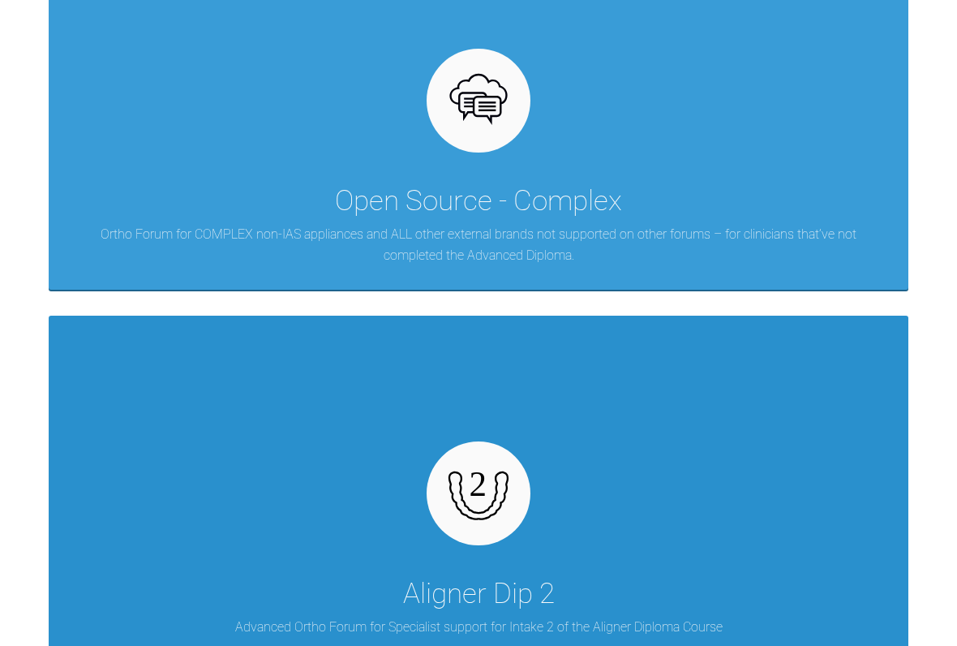
scroll to position [1031, 0]
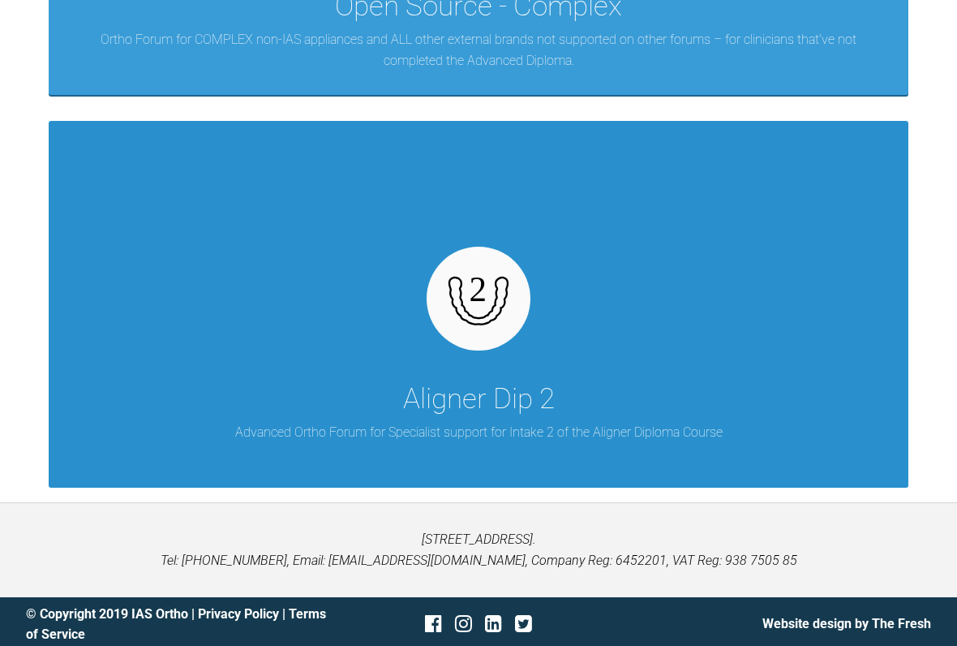
click at [444, 384] on div "Aligner Dip 2" at bounding box center [479, 398] width 152 height 45
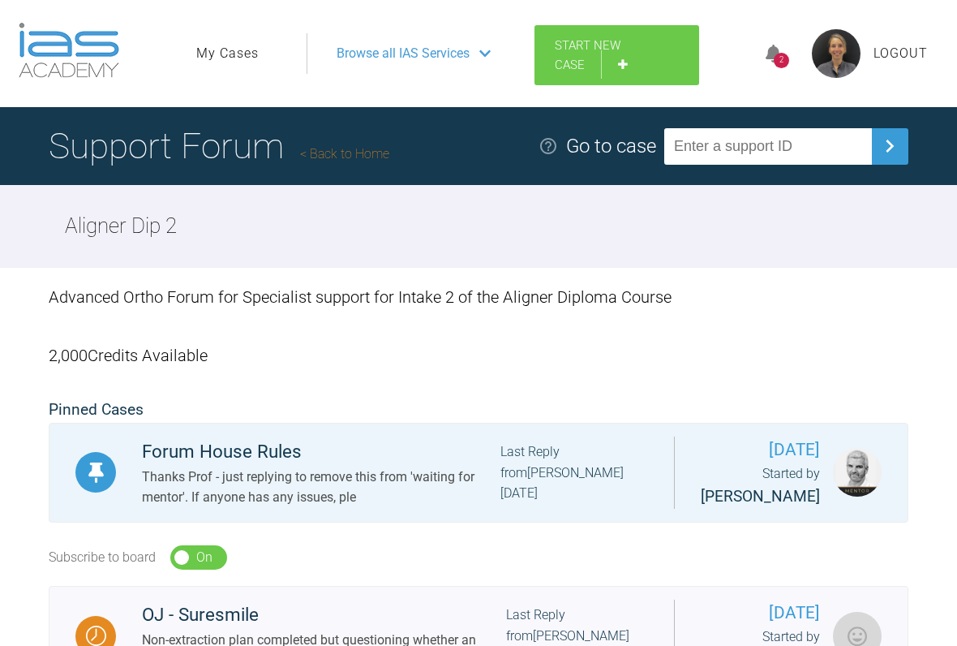
click at [595, 45] on span "Start New Case" at bounding box center [588, 55] width 66 height 34
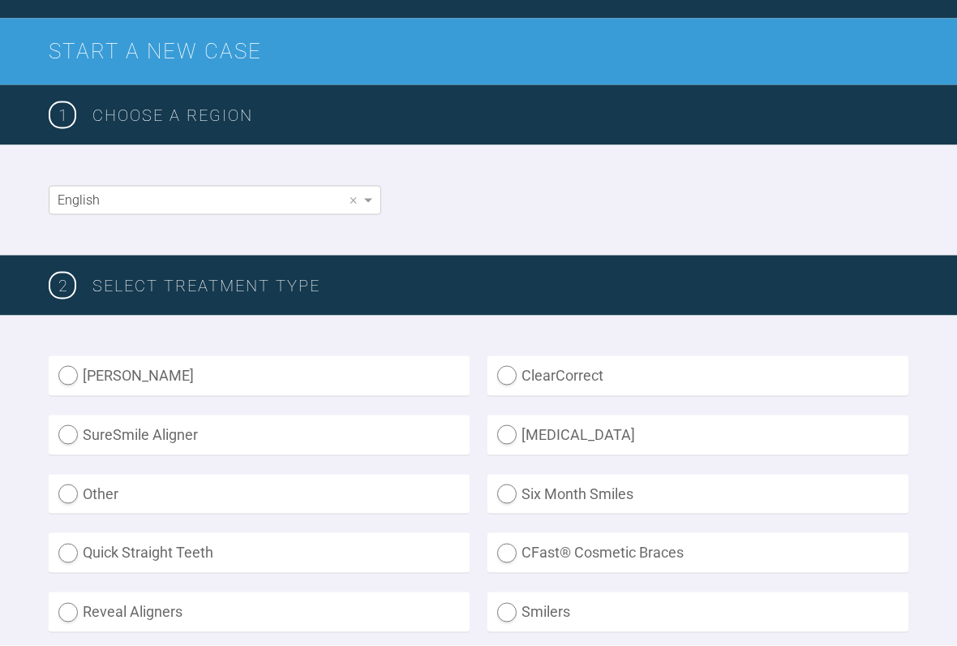
scroll to position [193, 0]
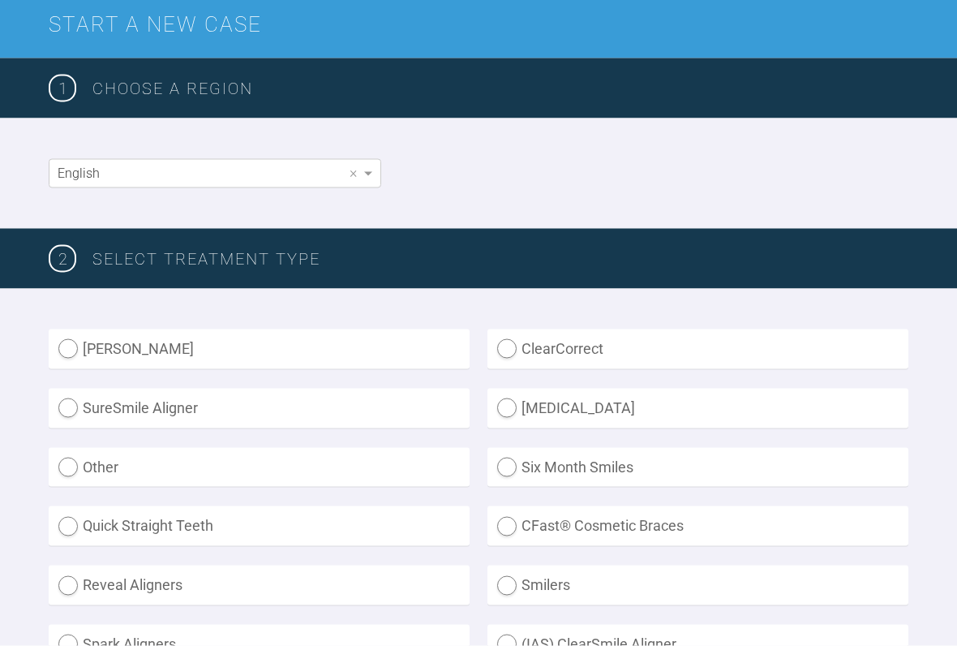
click at [510, 403] on label "[MEDICAL_DATA]" at bounding box center [698, 409] width 421 height 40
radio input "true"
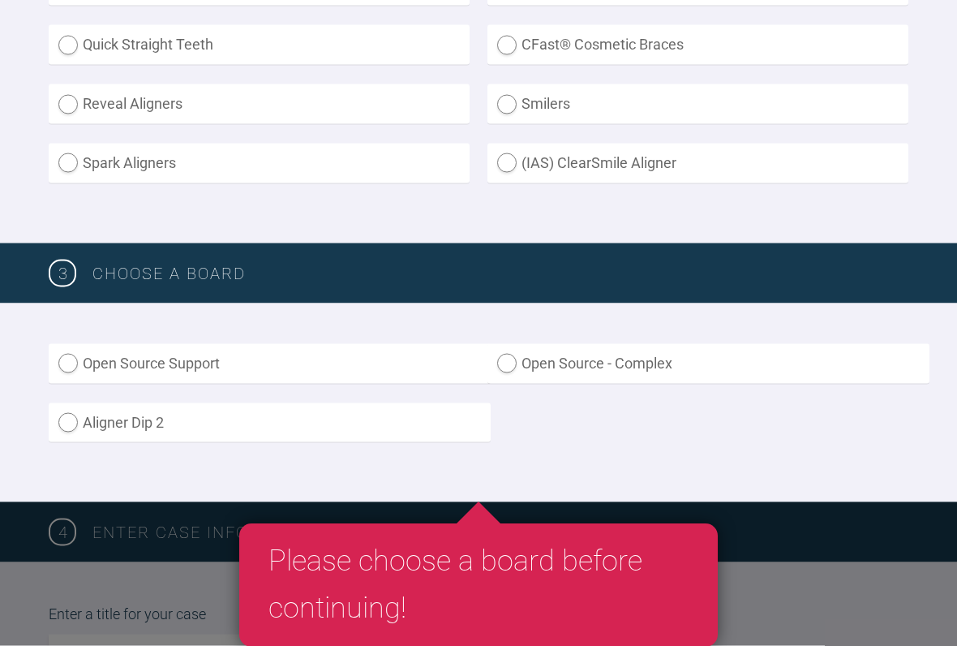
scroll to position [675, 0]
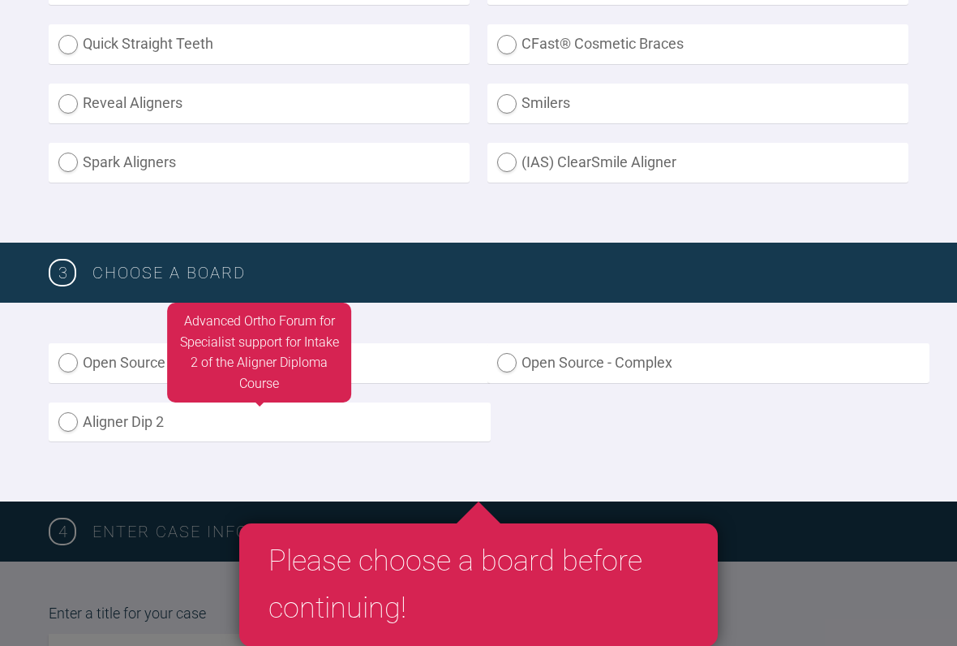
click at [71, 415] on label "Aligner Dip 2" at bounding box center [270, 422] width 442 height 40
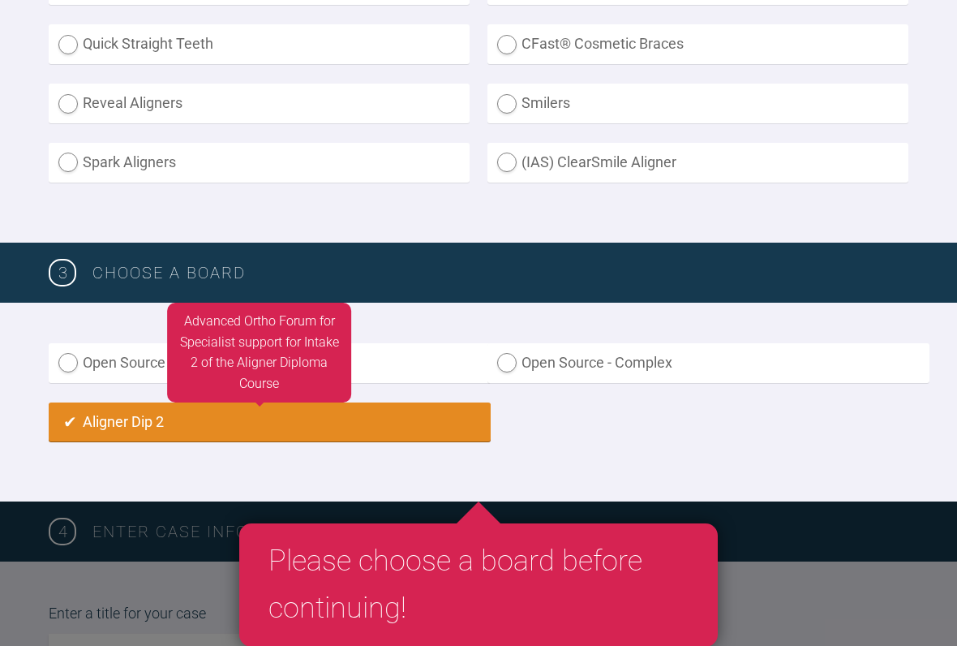
radio input "true"
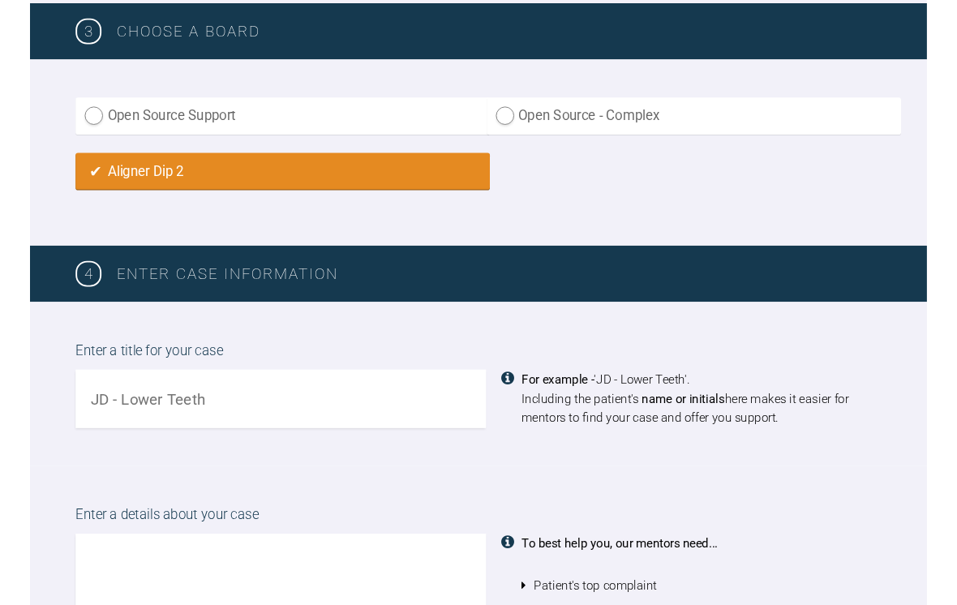
scroll to position [954, 0]
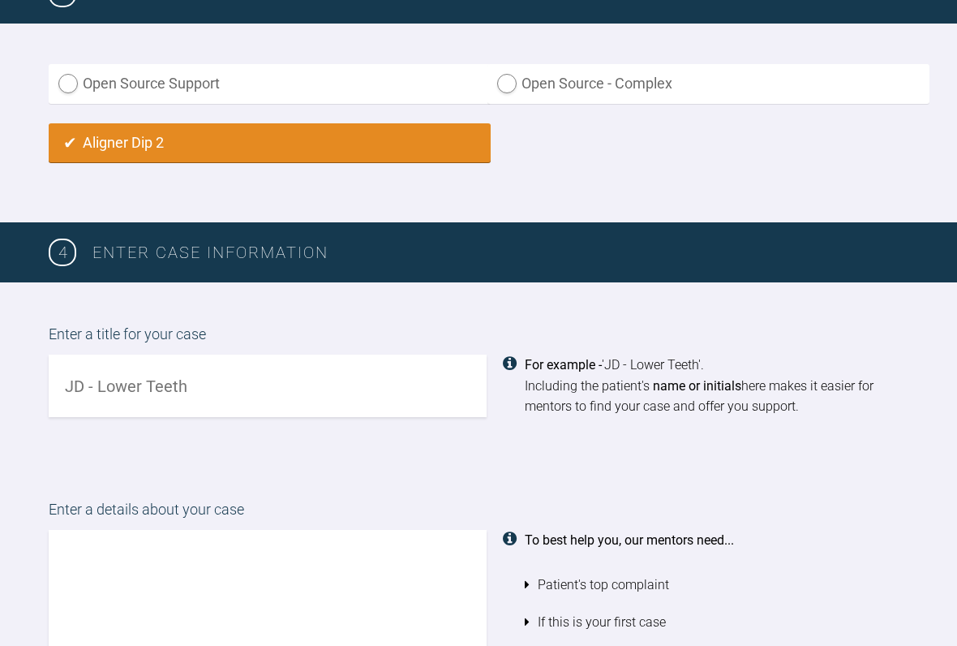
drag, startPoint x: 76, startPoint y: 372, endPoint x: 390, endPoint y: 483, distance: 333.0
click at [76, 374] on input "text" at bounding box center [268, 386] width 438 height 62
click at [147, 380] on input "JT - 1st refenments" at bounding box center [268, 386] width 438 height 62
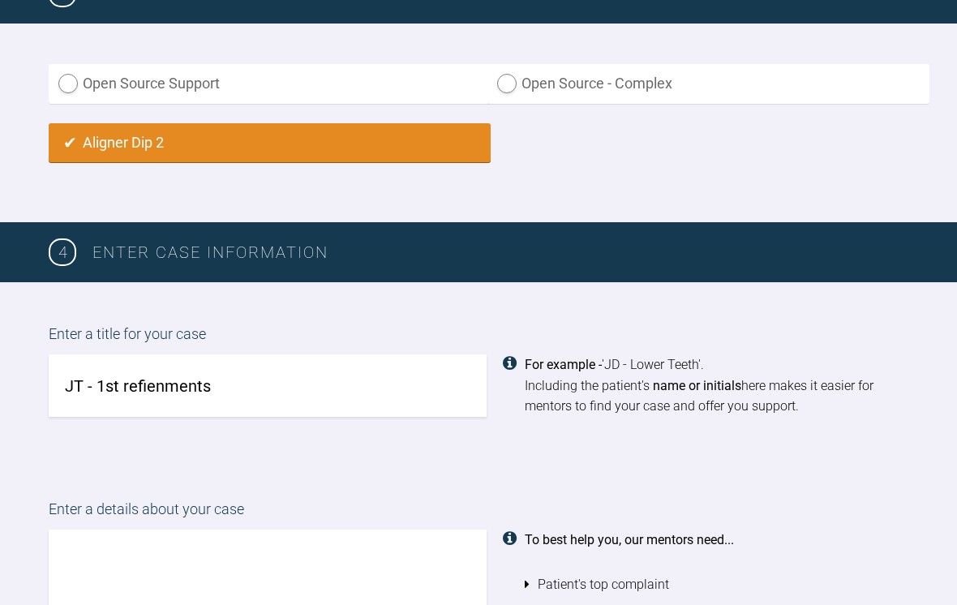
click at [157, 383] on input "JT - 1st refienments" at bounding box center [268, 386] width 438 height 62
drag, startPoint x: 269, startPoint y: 410, endPoint x: 274, endPoint y: 420, distance: 11.3
click at [269, 410] on div "Enter a title for your case JT - 1st refinments For example - 'JD - Lower Teeth…" at bounding box center [478, 369] width 957 height 175
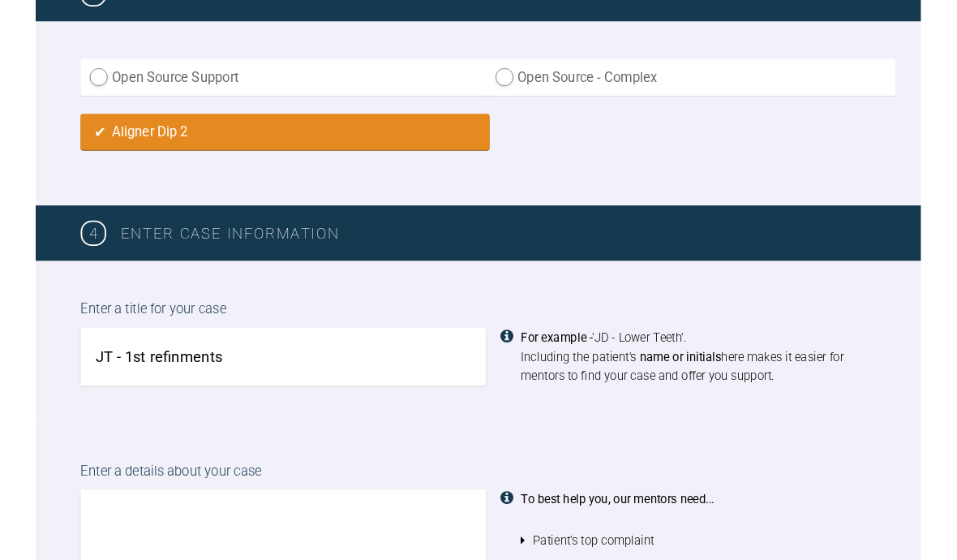
scroll to position [984, 0]
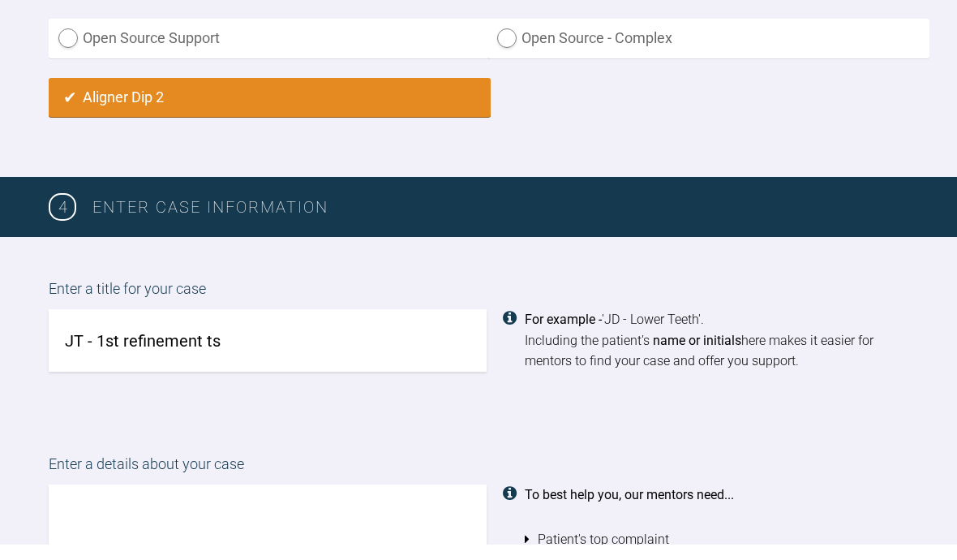
click at [226, 338] on input "JT - 1st refinement ts" at bounding box center [268, 355] width 438 height 62
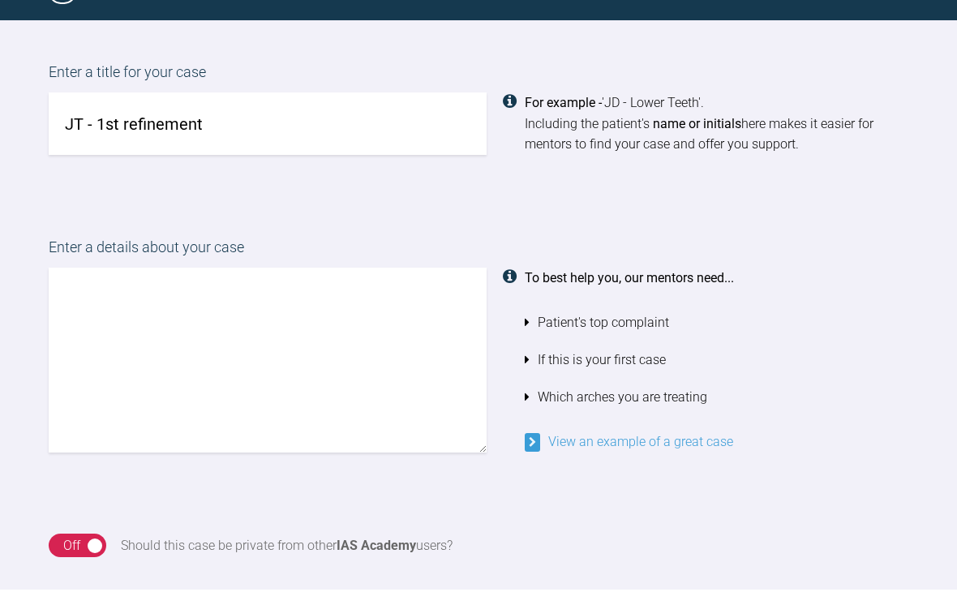
scroll to position [1208, 0]
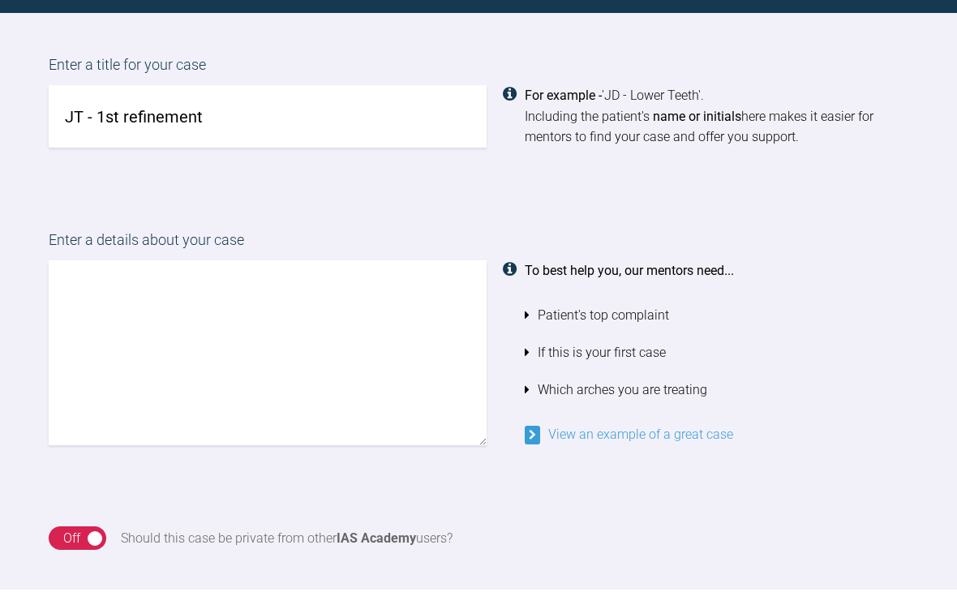
type input "JT - 1st refinement"
click at [124, 276] on textarea at bounding box center [268, 368] width 438 height 185
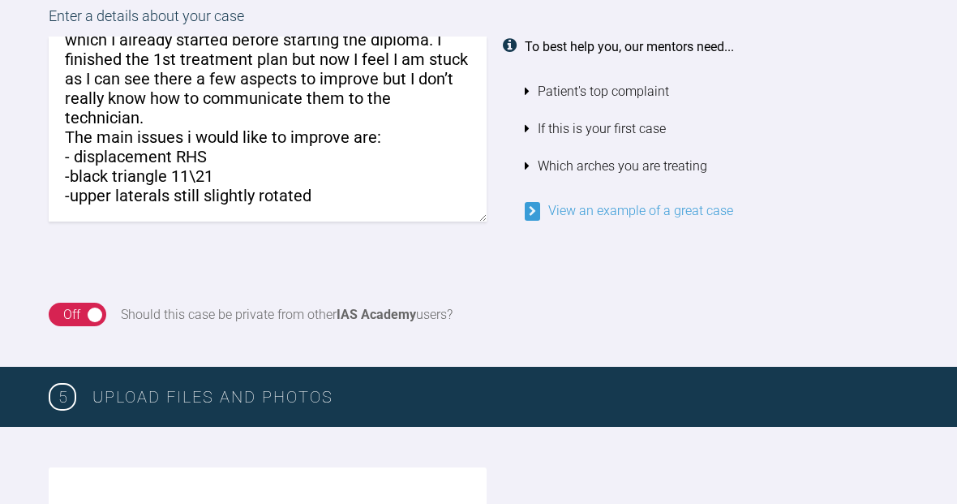
scroll to position [122, 0]
click at [101, 184] on textarea "Hi all, I would appreciate if you could help me with this case which I already …" at bounding box center [268, 129] width 438 height 185
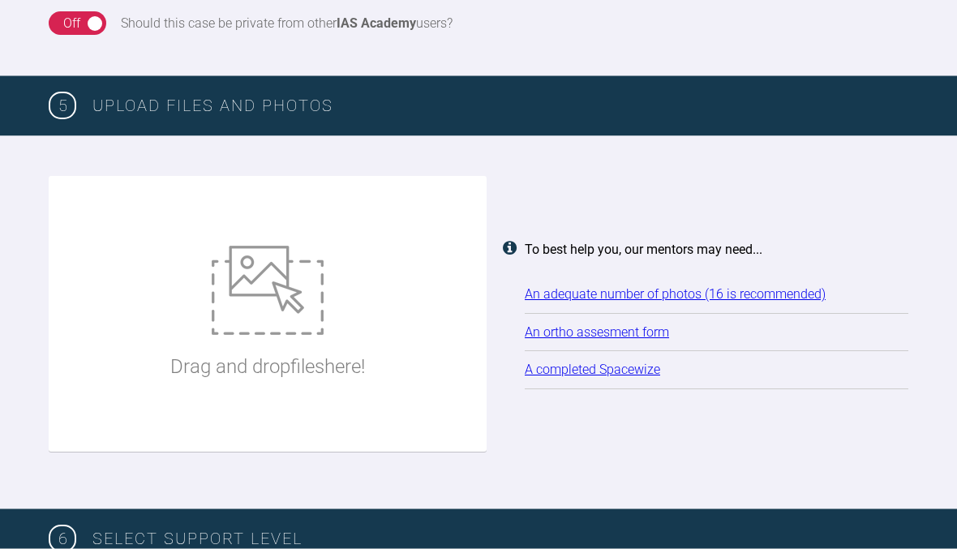
scroll to position [1738, 0]
type textarea "Hi all, I would appreciate if you could help me with this case which I already …"
click at [647, 286] on link "An adequate number of photos (16 is recommended)" at bounding box center [675, 293] width 301 height 15
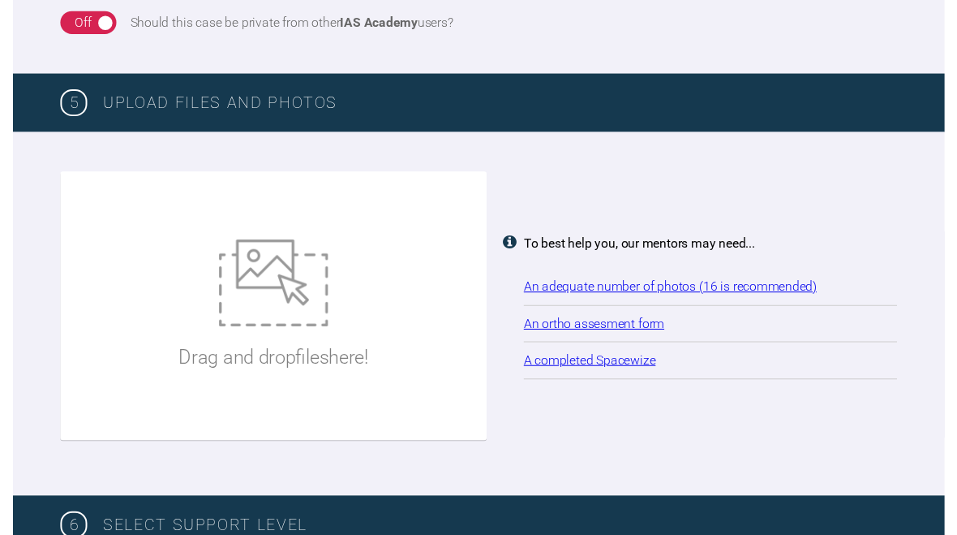
scroll to position [1784, 0]
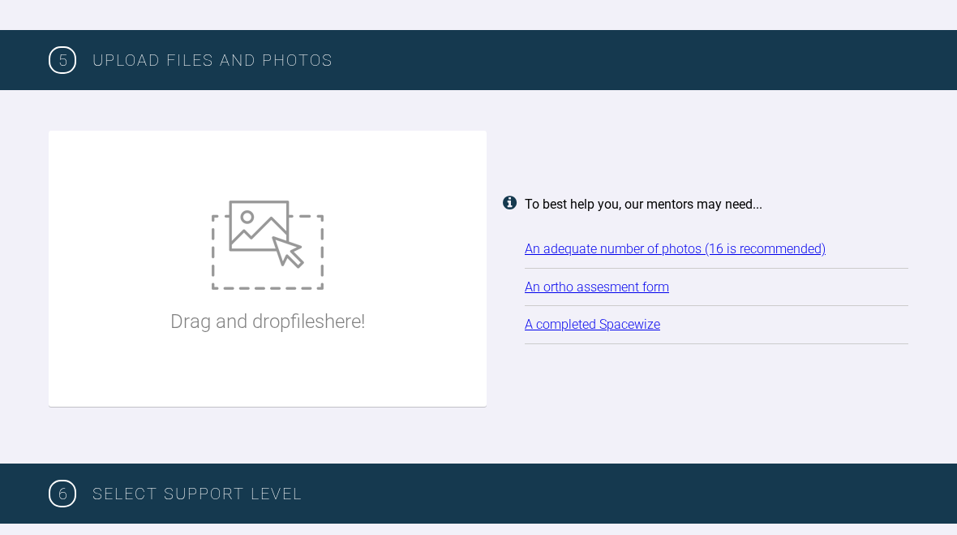
click at [259, 281] on div "Drag and drop files here!" at bounding box center [267, 268] width 195 height 243
click at [585, 463] on div "6 SELECT SUPPORT LEVEL" at bounding box center [478, 493] width 957 height 60
click at [439, 384] on div "Drag and drop files here!" at bounding box center [268, 269] width 438 height 276
